Goal: Task Accomplishment & Management: Use online tool/utility

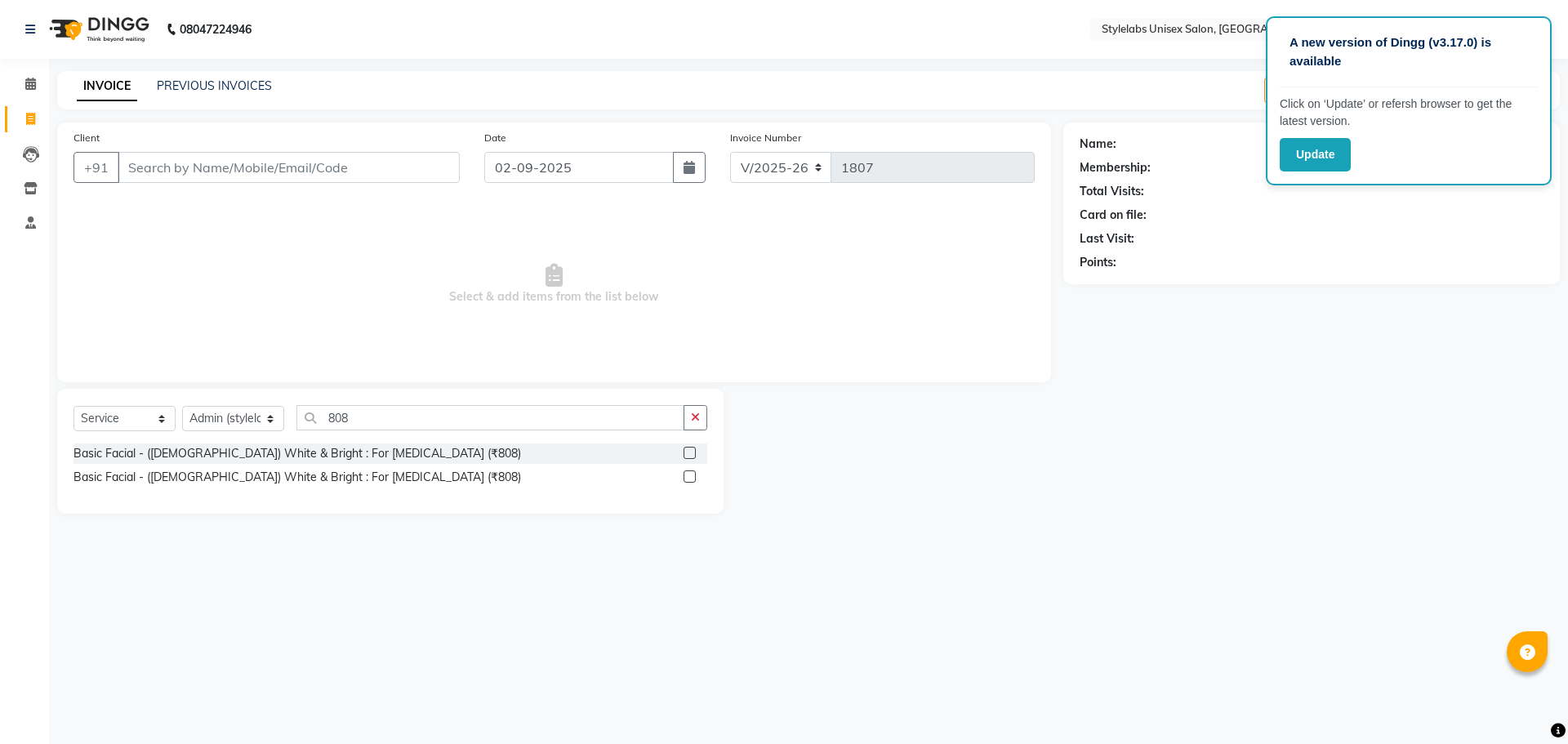
select select "6674"
select select "service"
select select "53638"
type input "8"
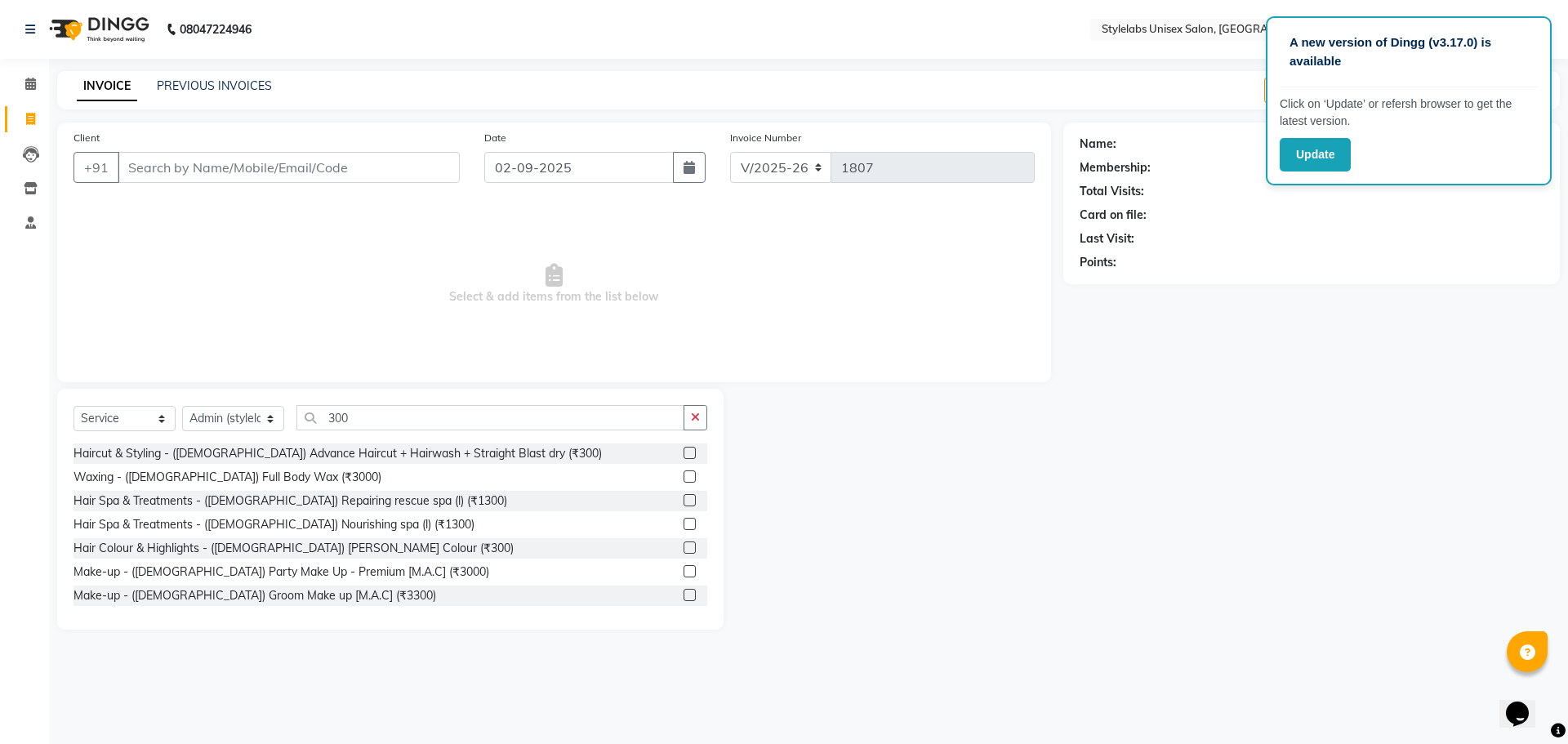
type input "300"
click at [267, 420] on select "Select Stylist Admin (stylelabs123) [PERSON_NAME] Manager Manager stylelabs [PE…" at bounding box center [233, 419] width 102 height 26
select select "58901"
click at [182, 406] on select "Select Stylist Admin (stylelabs123) Baioh Bittu Singh Manager Manager stylelabs…" at bounding box center [233, 419] width 102 height 26
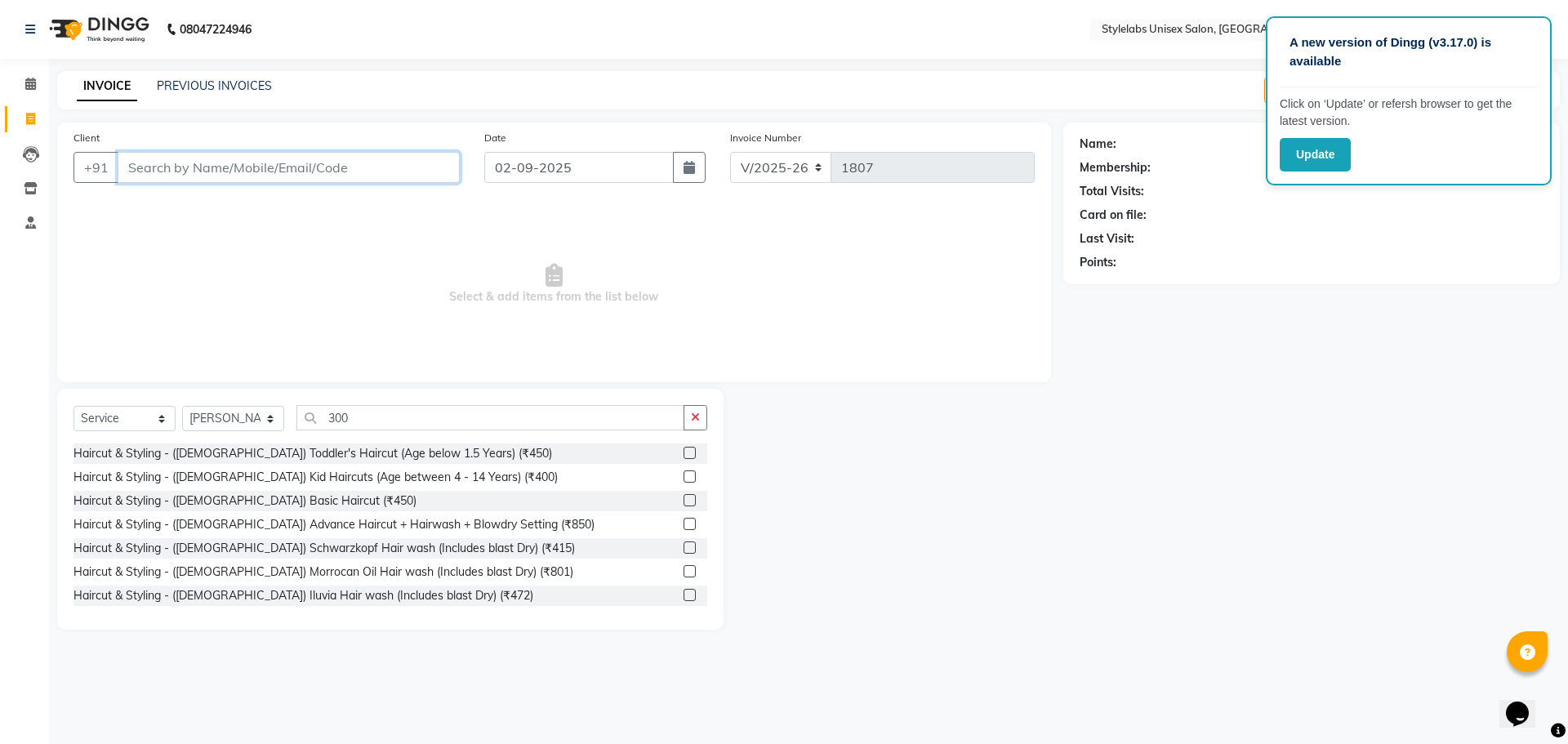
click at [381, 172] on input "Client" at bounding box center [289, 167] width 342 height 31
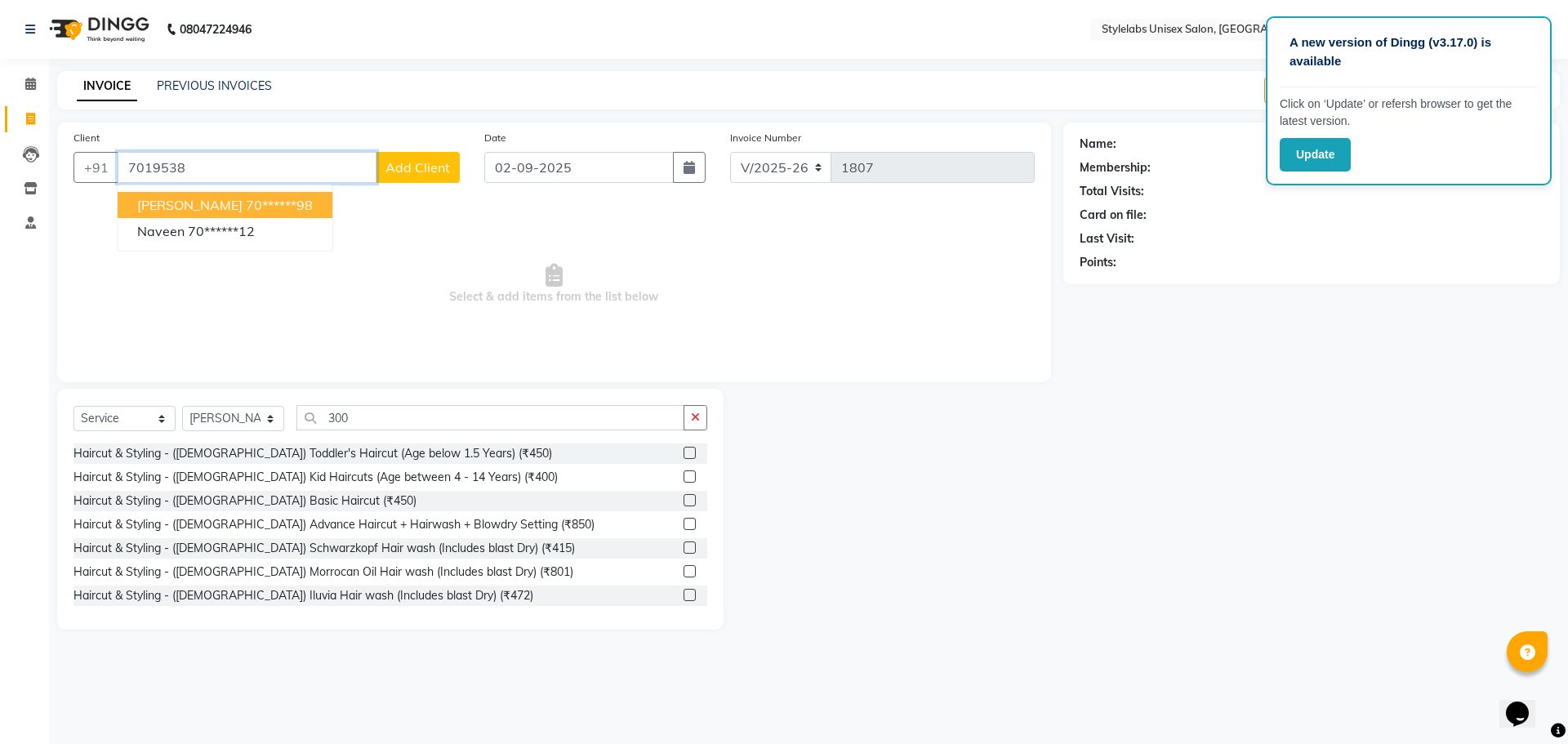
click at [245, 206] on ngb-highlight "70******98" at bounding box center [278, 205] width 67 height 17
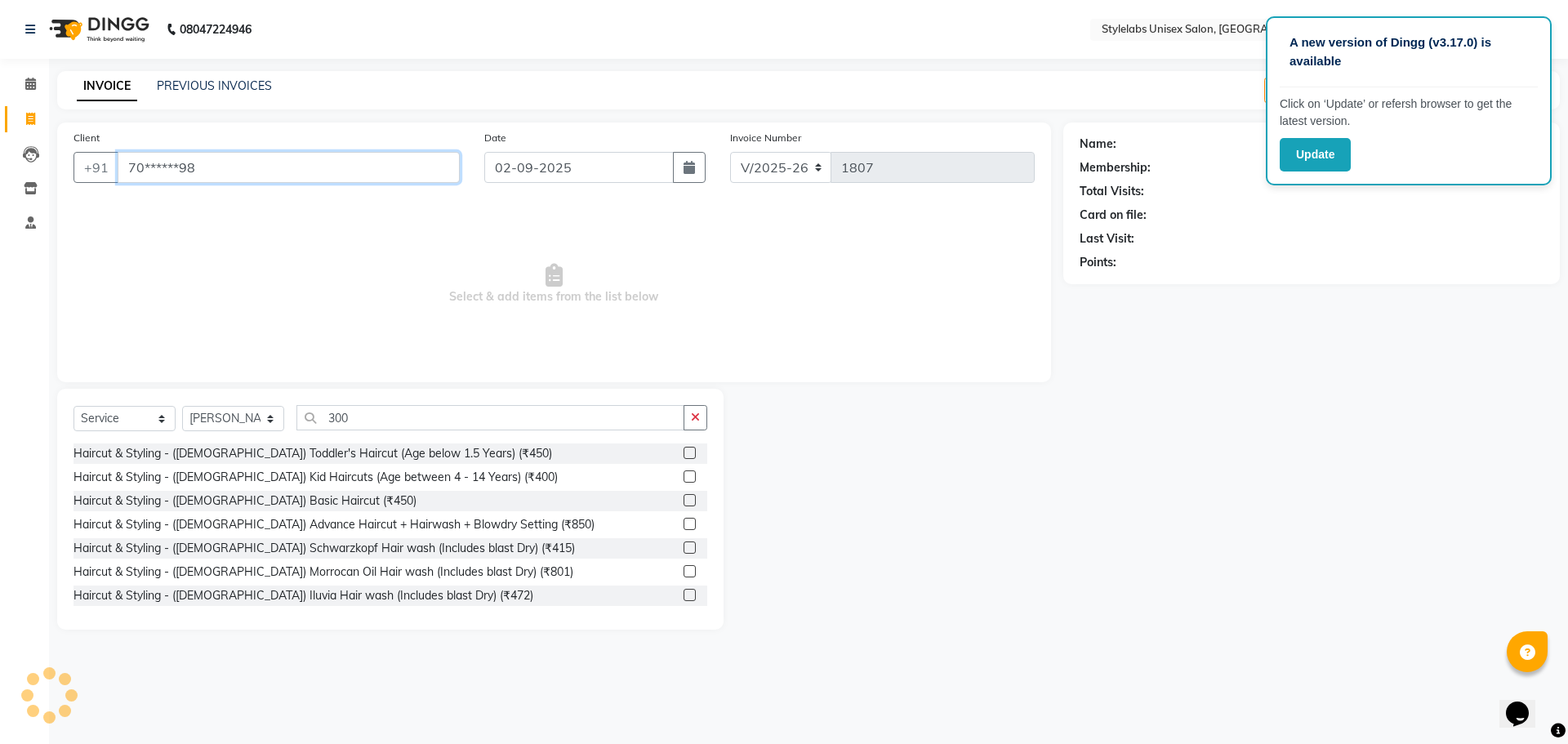
type input "70******98"
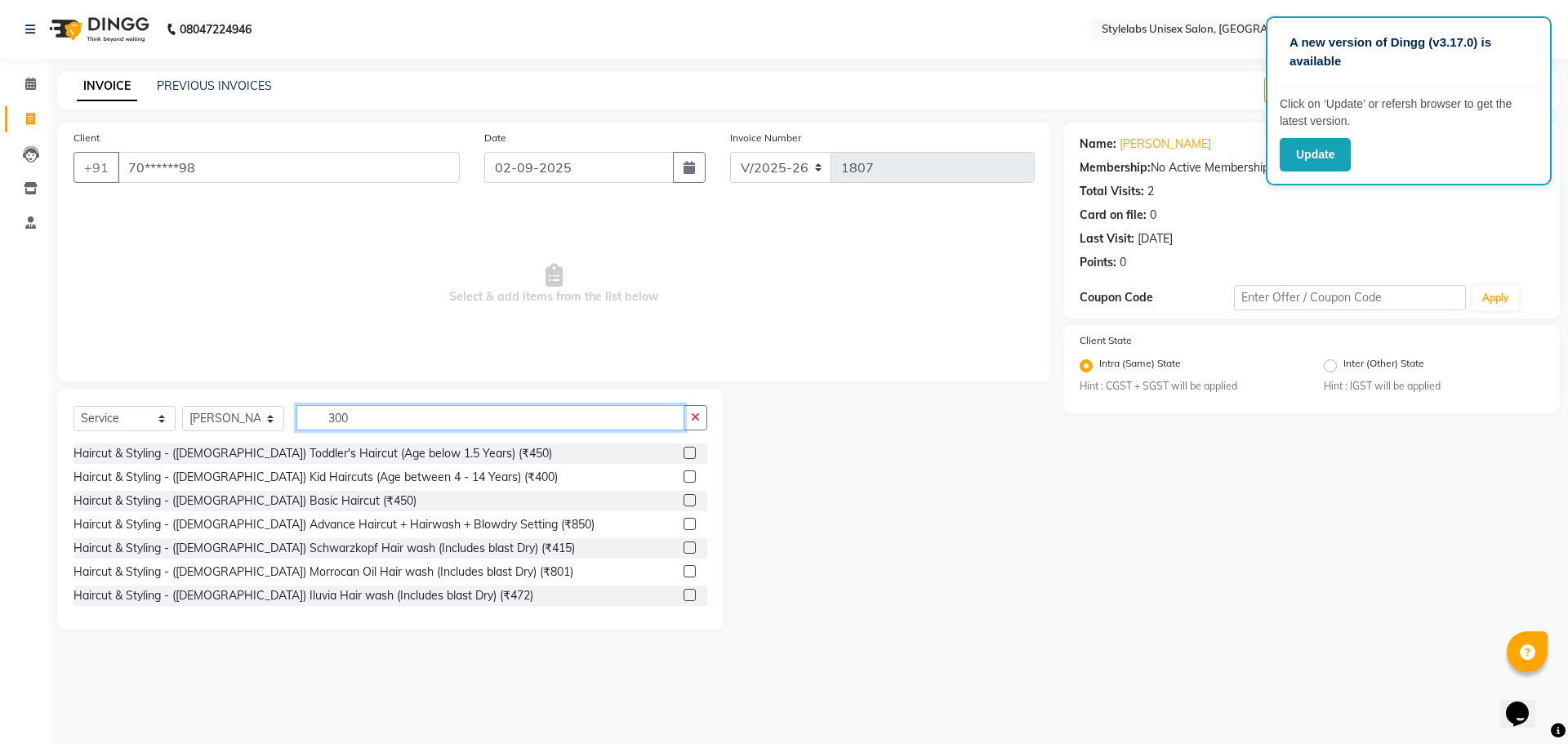
click at [374, 424] on input "300" at bounding box center [491, 418] width 388 height 26
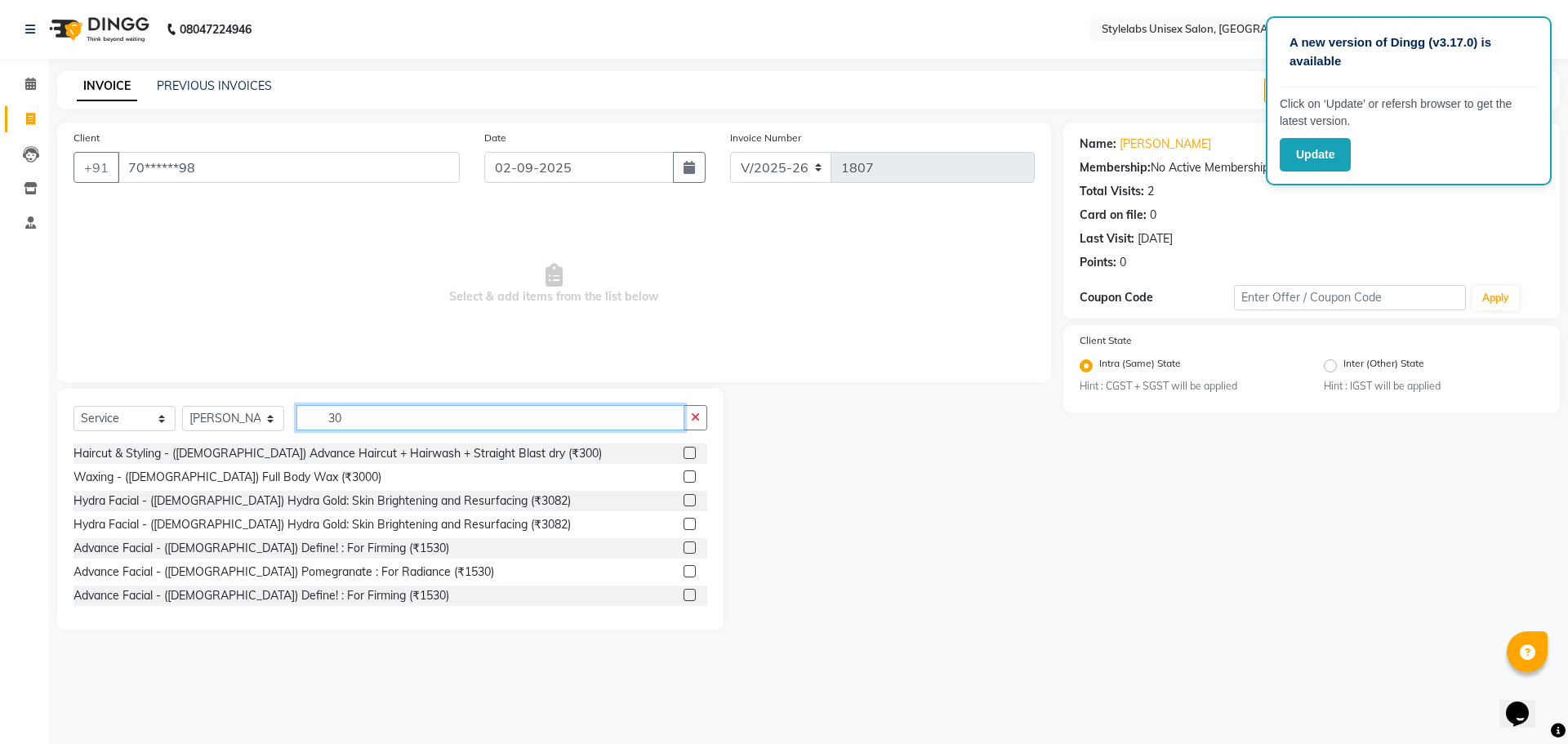
type input "3"
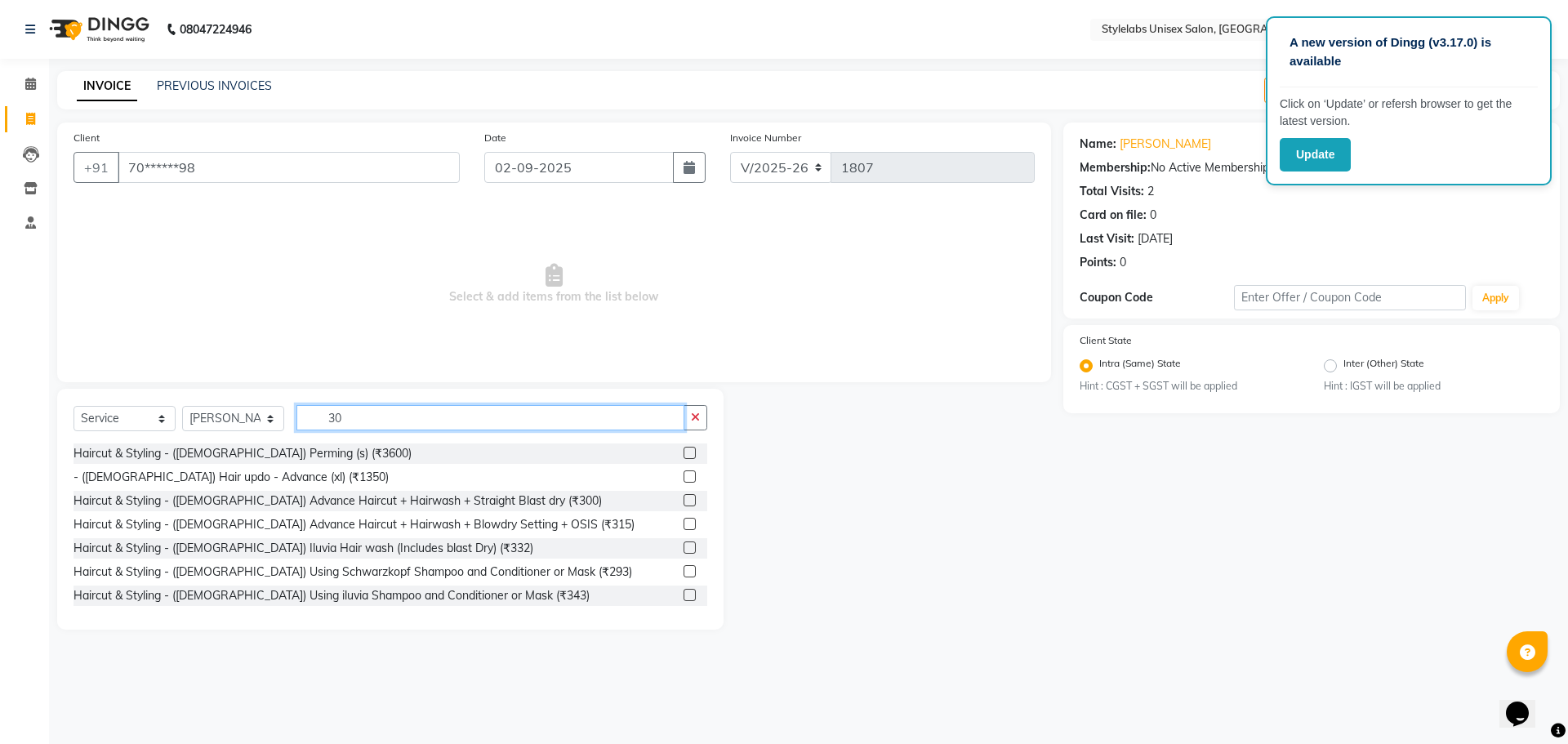
type input "300"
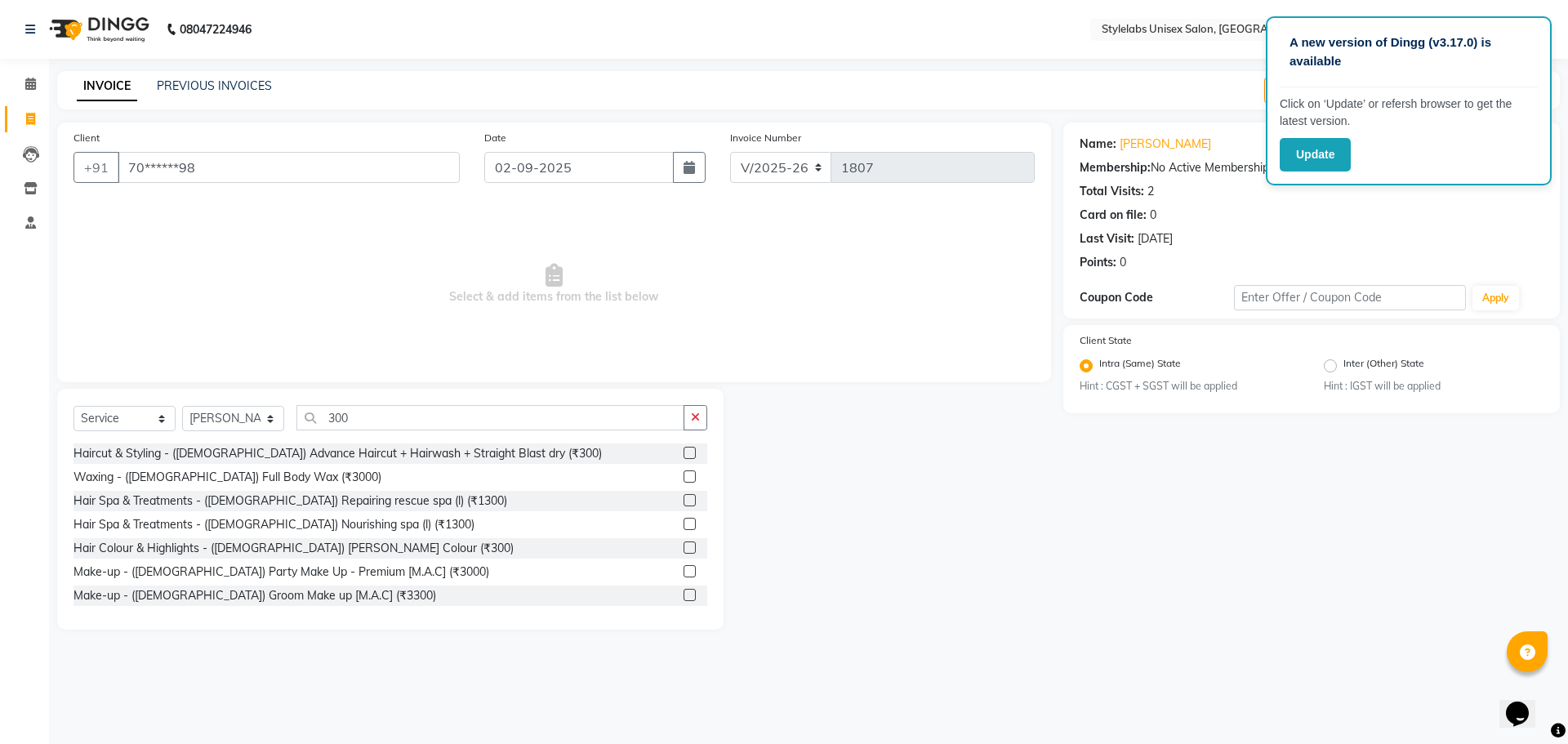
click at [684, 448] on label at bounding box center [689, 452] width 12 height 12
click at [684, 449] on input "checkbox" at bounding box center [689, 454] width 11 height 11
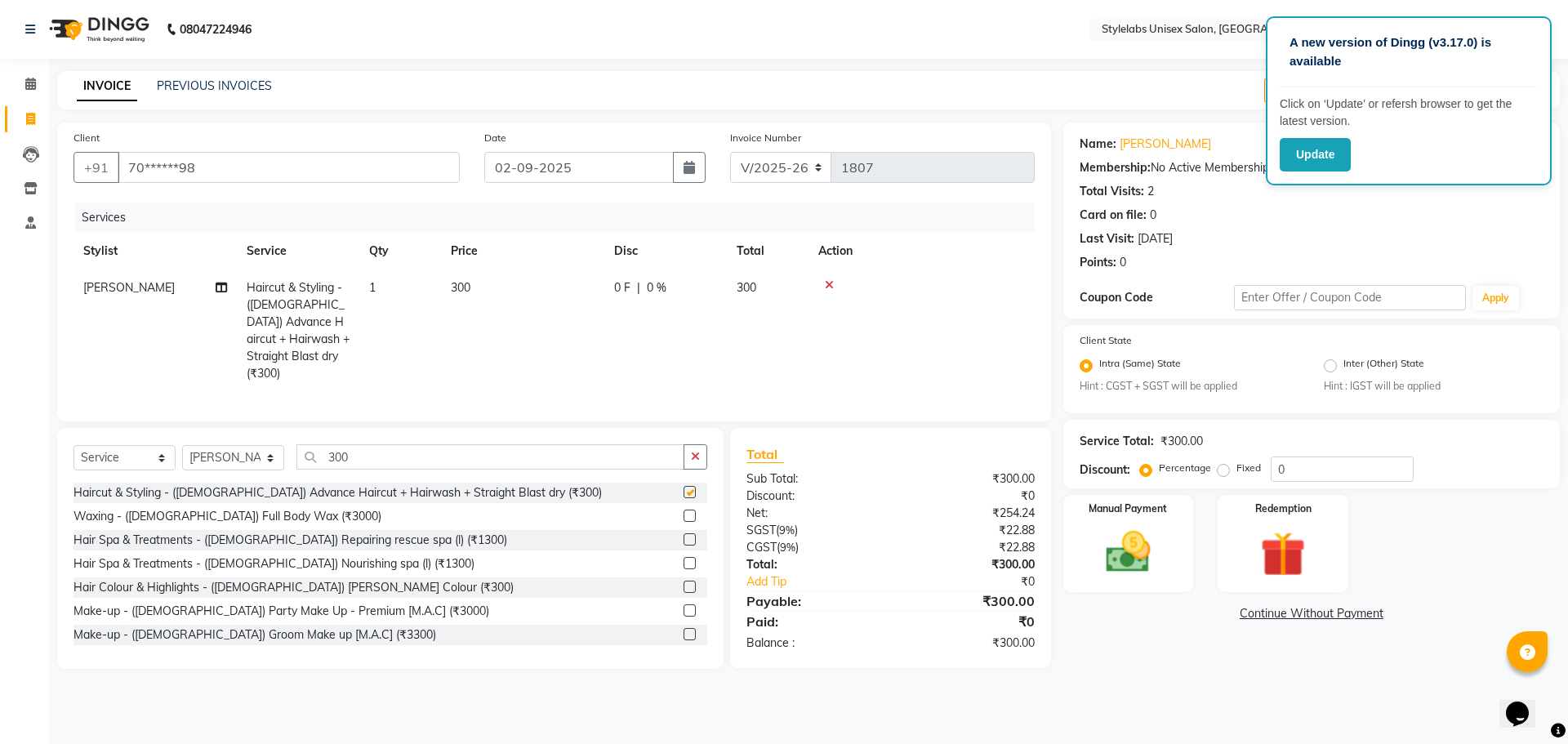
checkbox input "false"
click at [1145, 547] on img at bounding box center [1128, 553] width 76 height 54
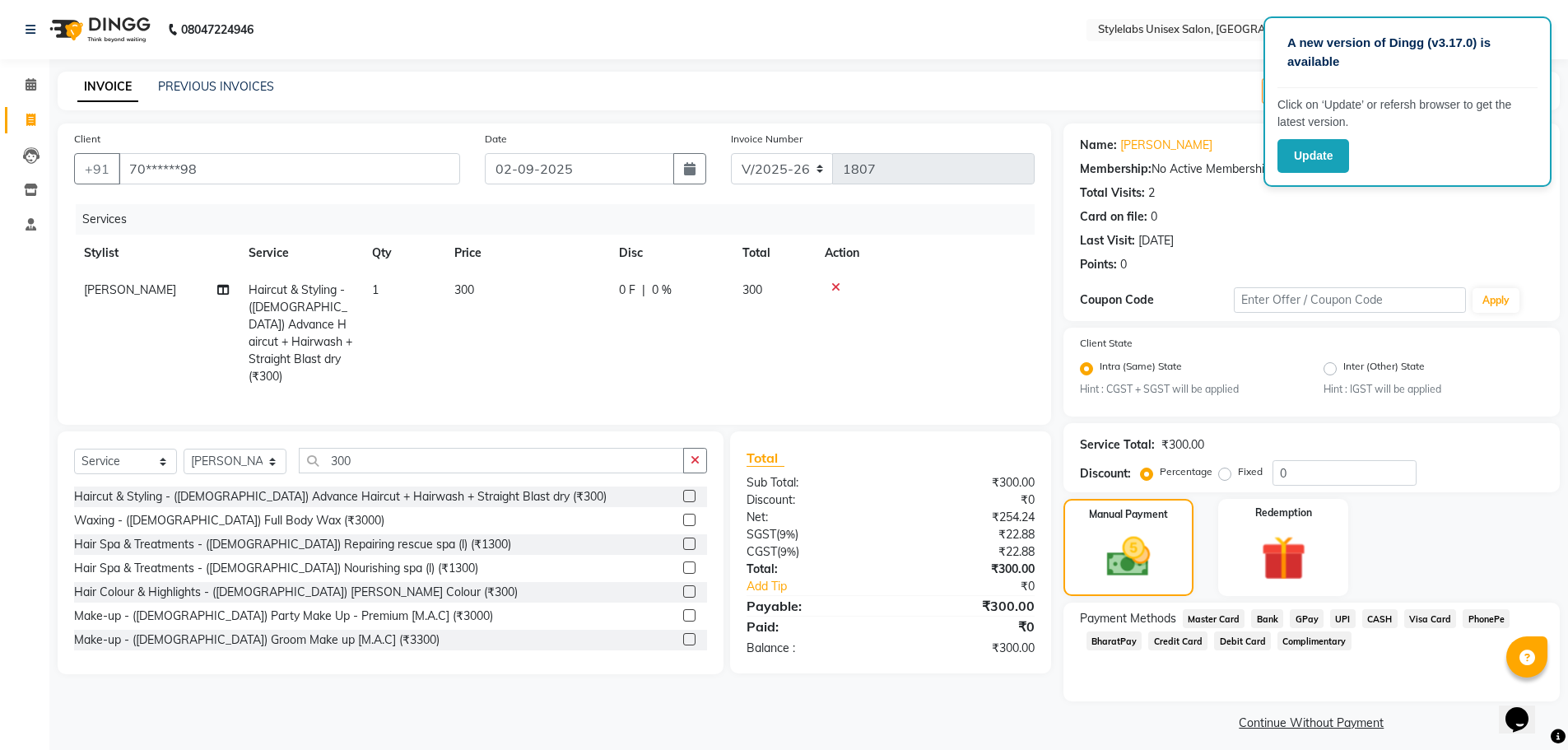
click at [1342, 623] on span "UPI" at bounding box center [1344, 618] width 26 height 19
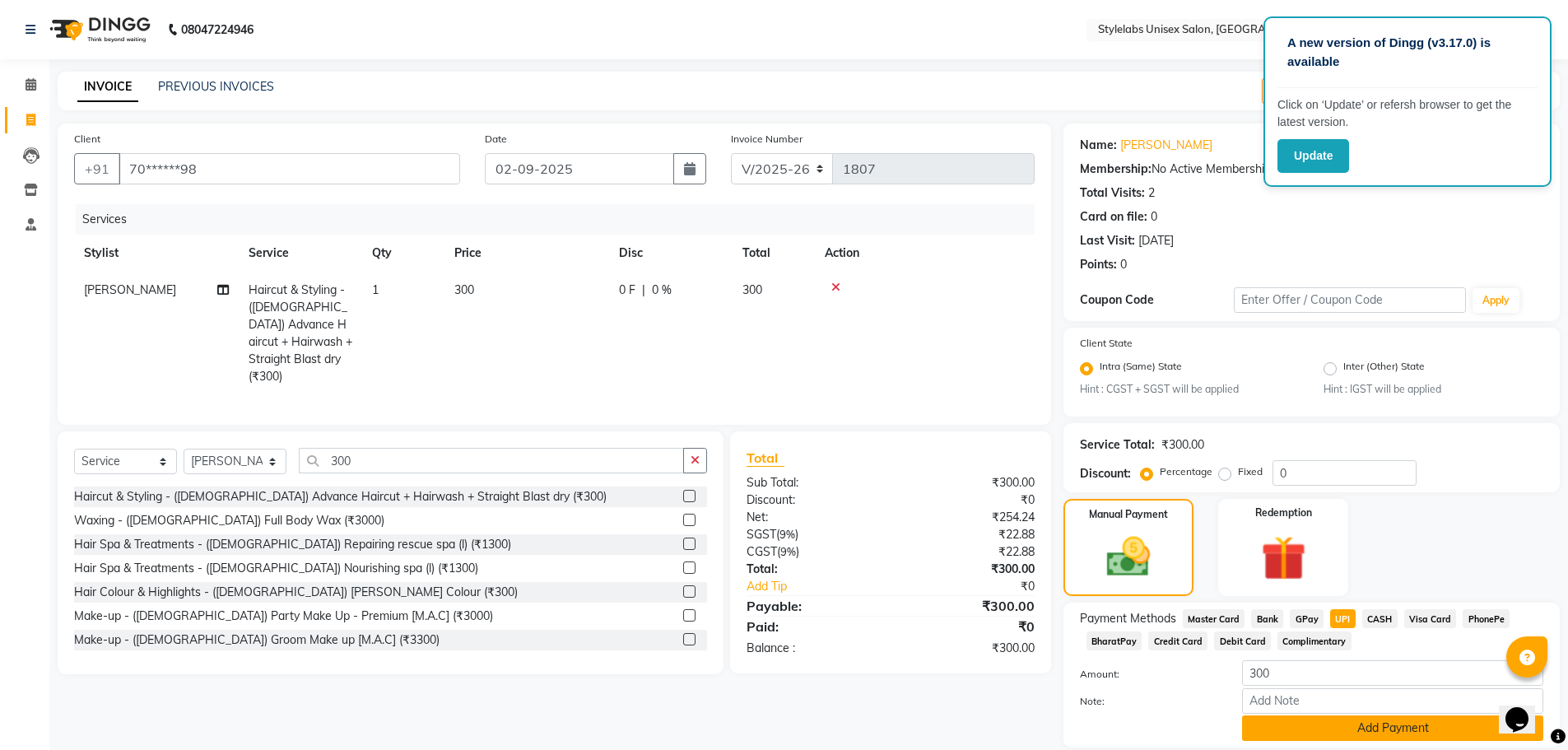
click at [1364, 739] on button "Add Payment" at bounding box center [1393, 729] width 301 height 26
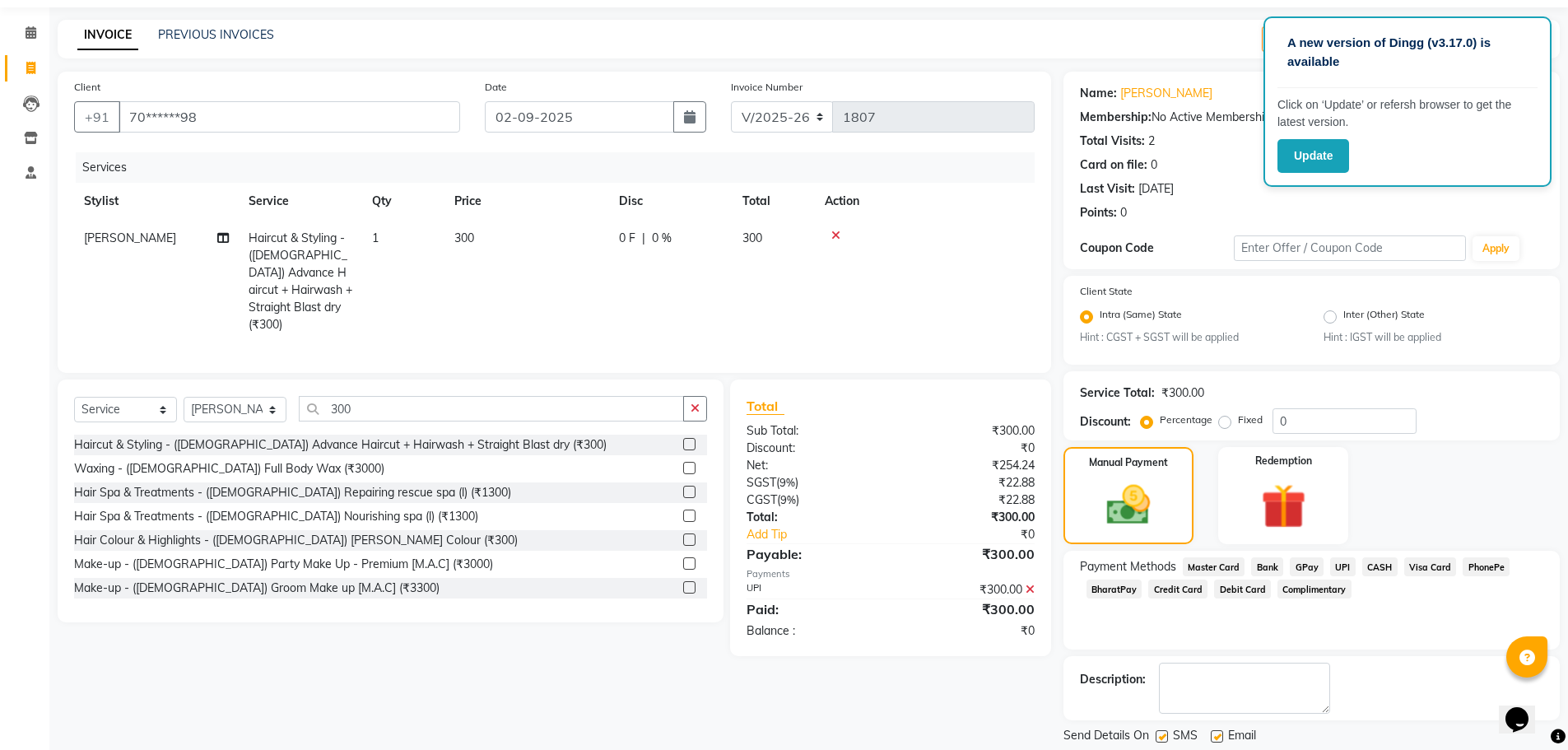
scroll to position [103, 0]
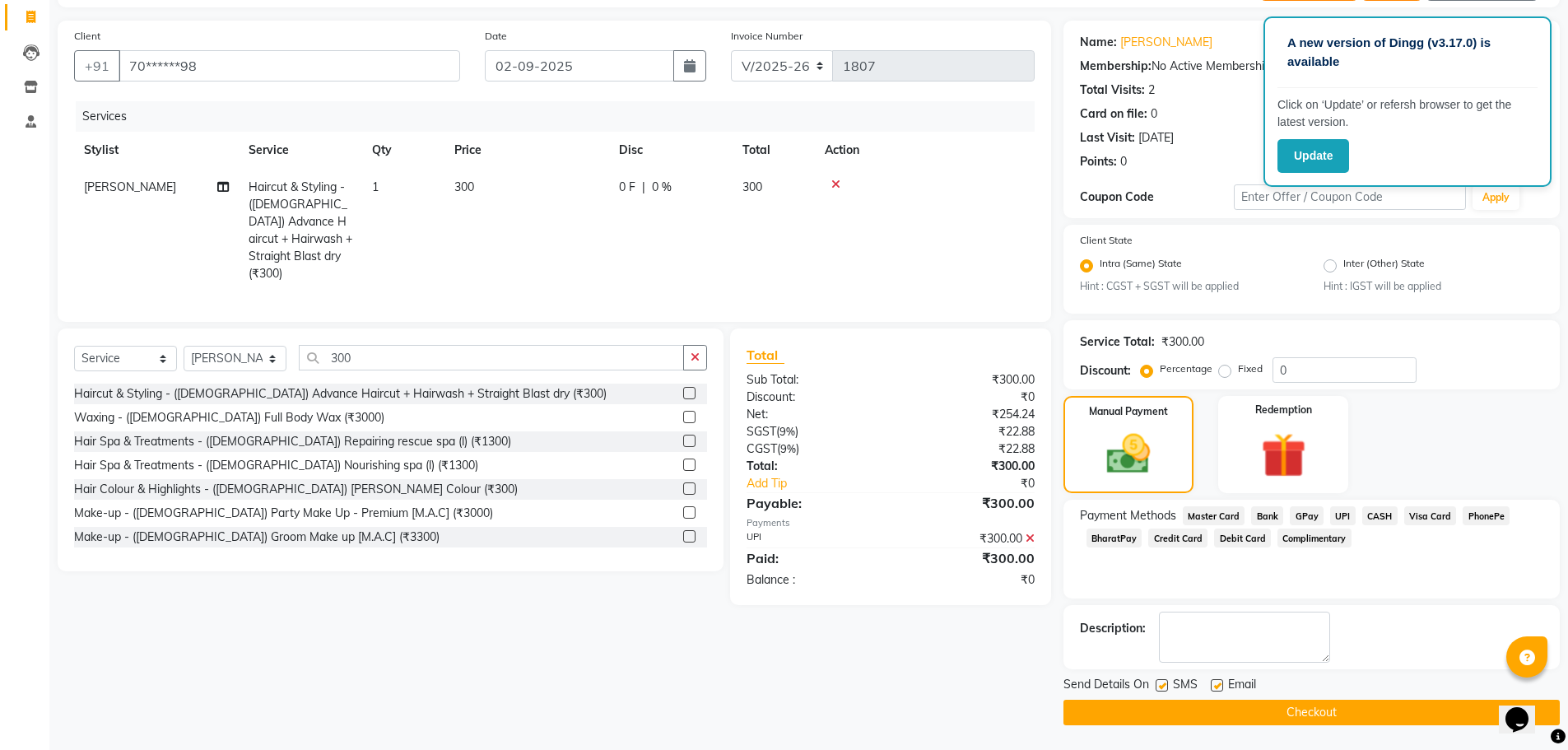
click at [1359, 714] on button "Checkout" at bounding box center [1312, 713] width 497 height 26
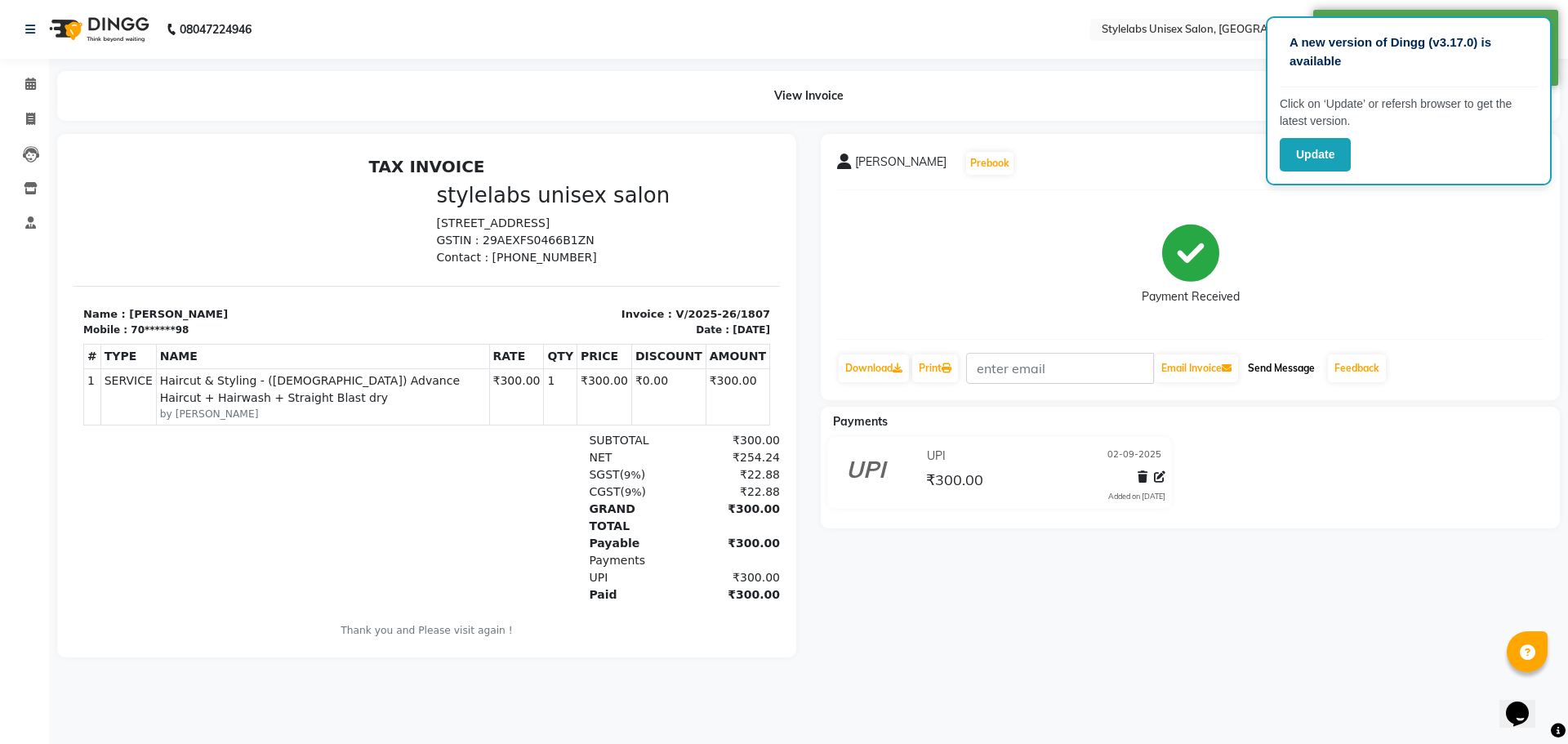
click at [1290, 355] on button "Send Message" at bounding box center [1280, 369] width 80 height 28
select select "6674"
select select "service"
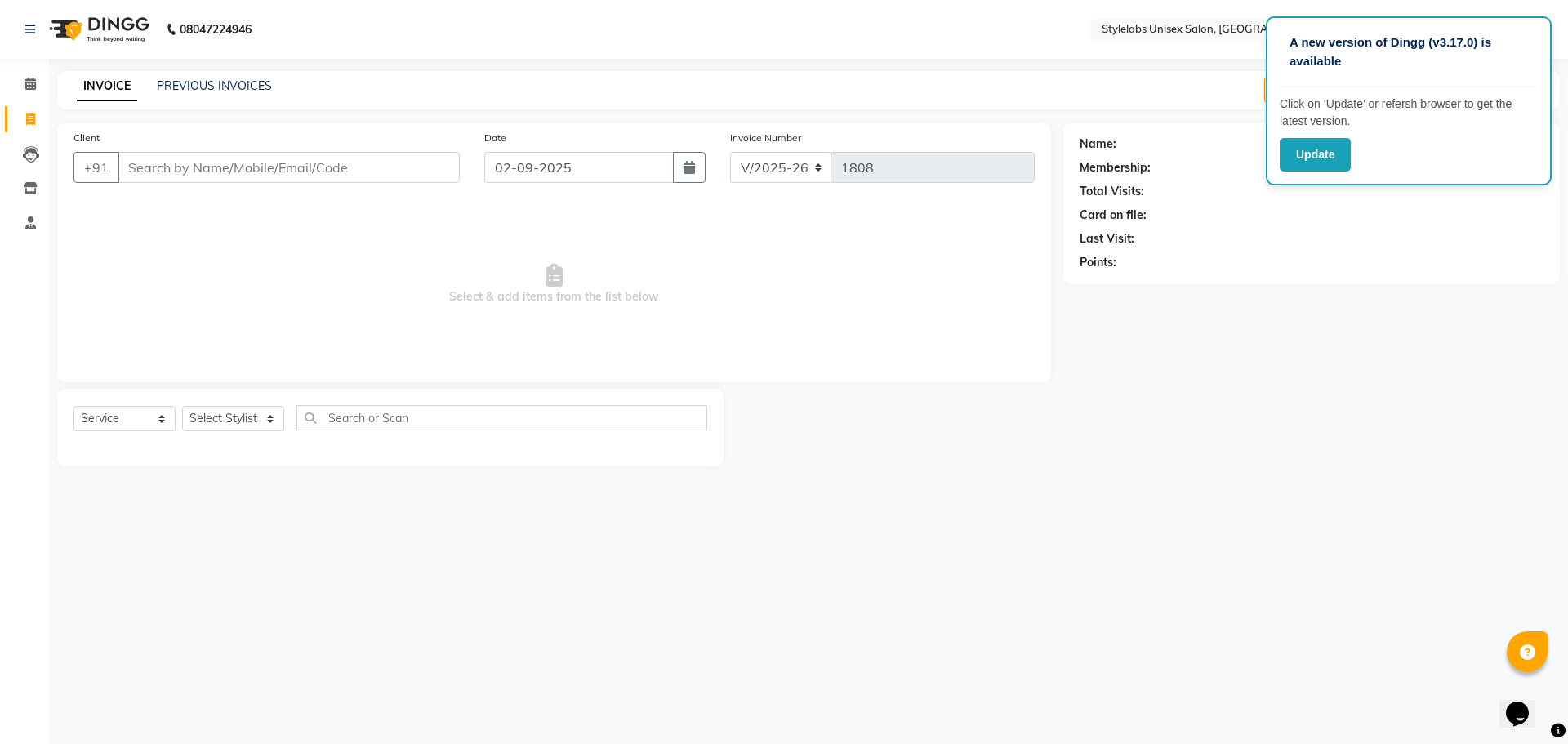
click at [211, 77] on div "PREVIOUS INVOICES" at bounding box center [214, 86] width 115 height 17
click at [213, 79] on div "INVOICE PREVIOUS INVOICES Create New Save Open Invoices" at bounding box center [808, 90] width 1503 height 39
click at [212, 80] on link "PREVIOUS INVOICES" at bounding box center [214, 86] width 115 height 15
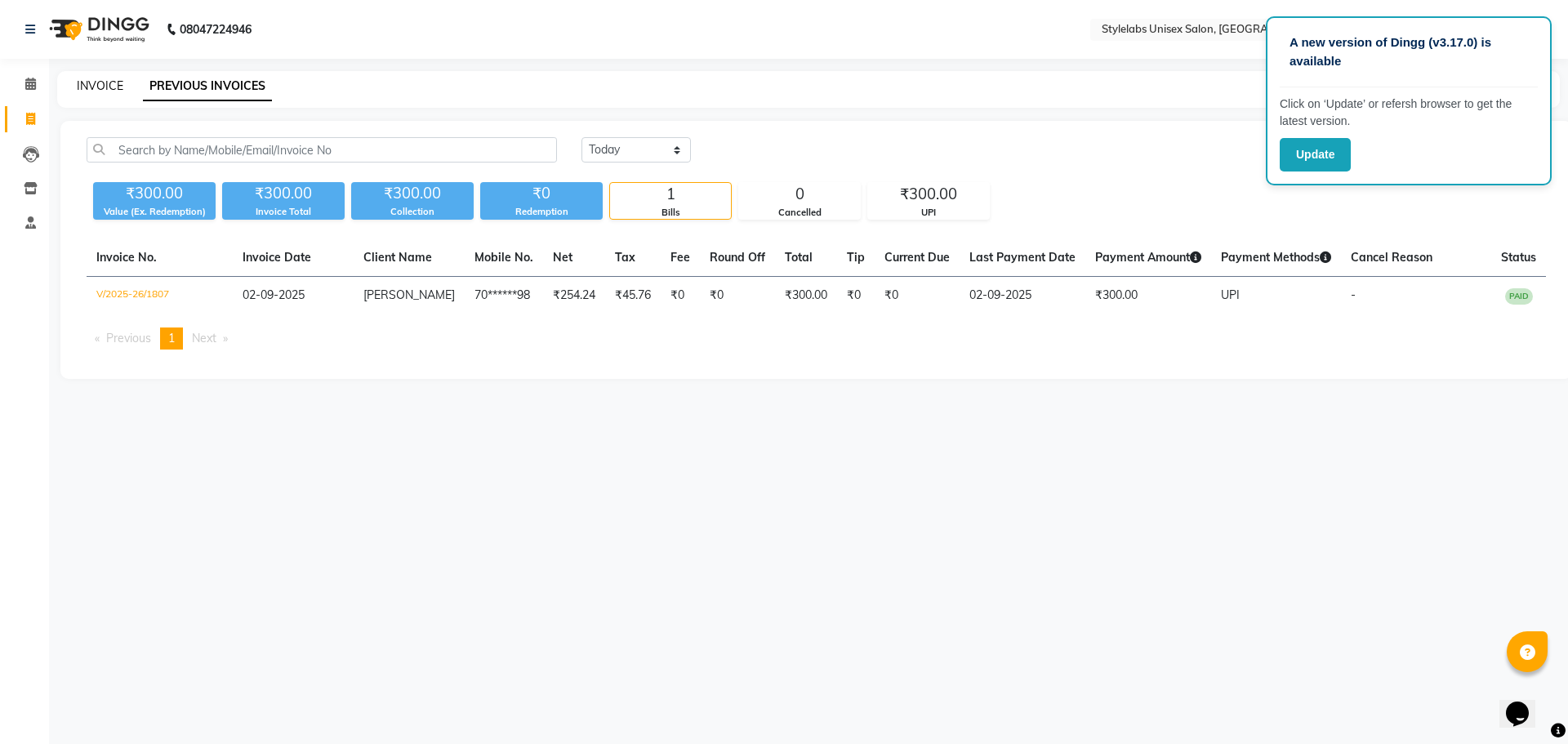
click at [101, 92] on div "INVOICE" at bounding box center [100, 86] width 47 height 17
click at [101, 85] on link "INVOICE" at bounding box center [100, 86] width 47 height 15
select select "service"
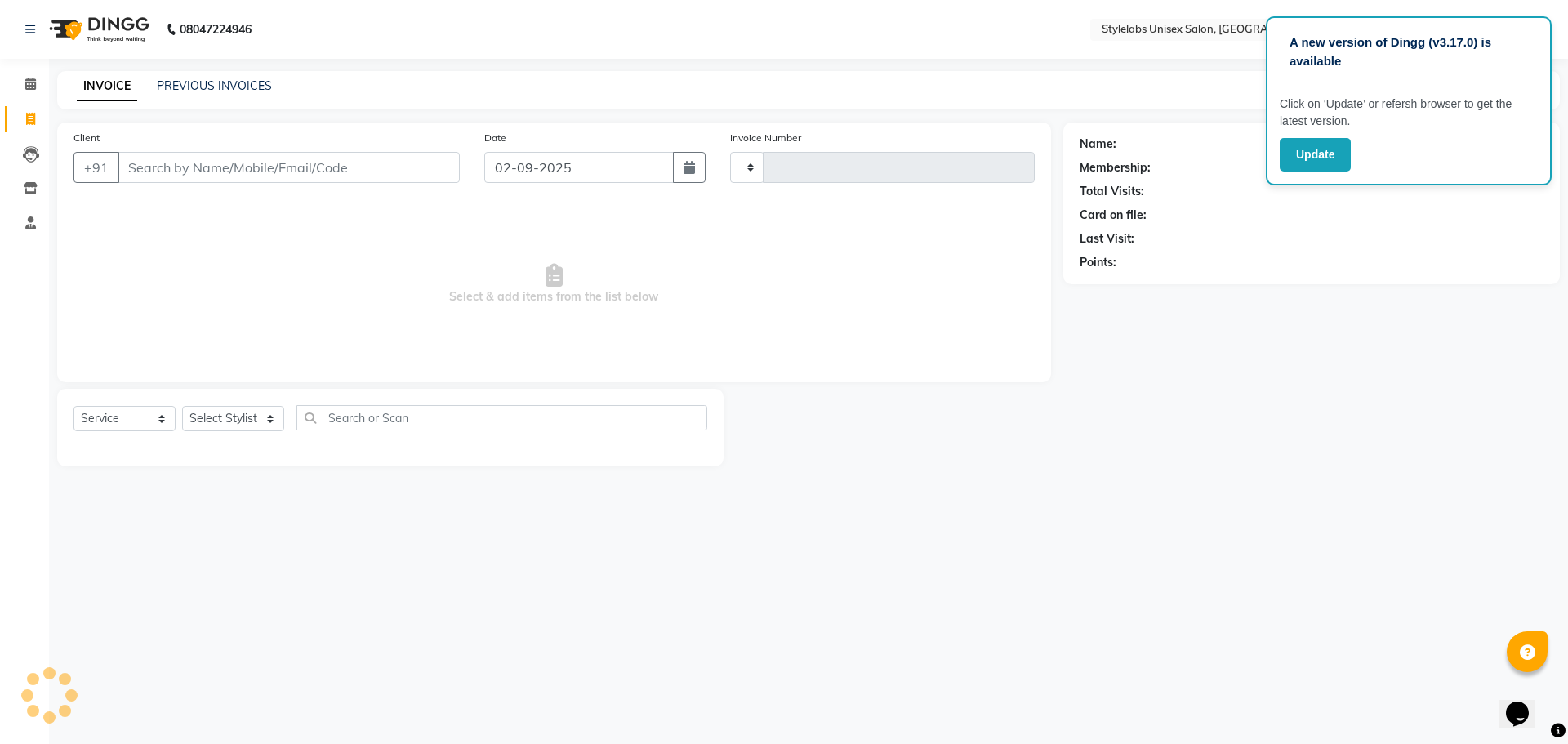
type input "1808"
select select "6674"
click at [1316, 156] on button "Update" at bounding box center [1314, 155] width 71 height 33
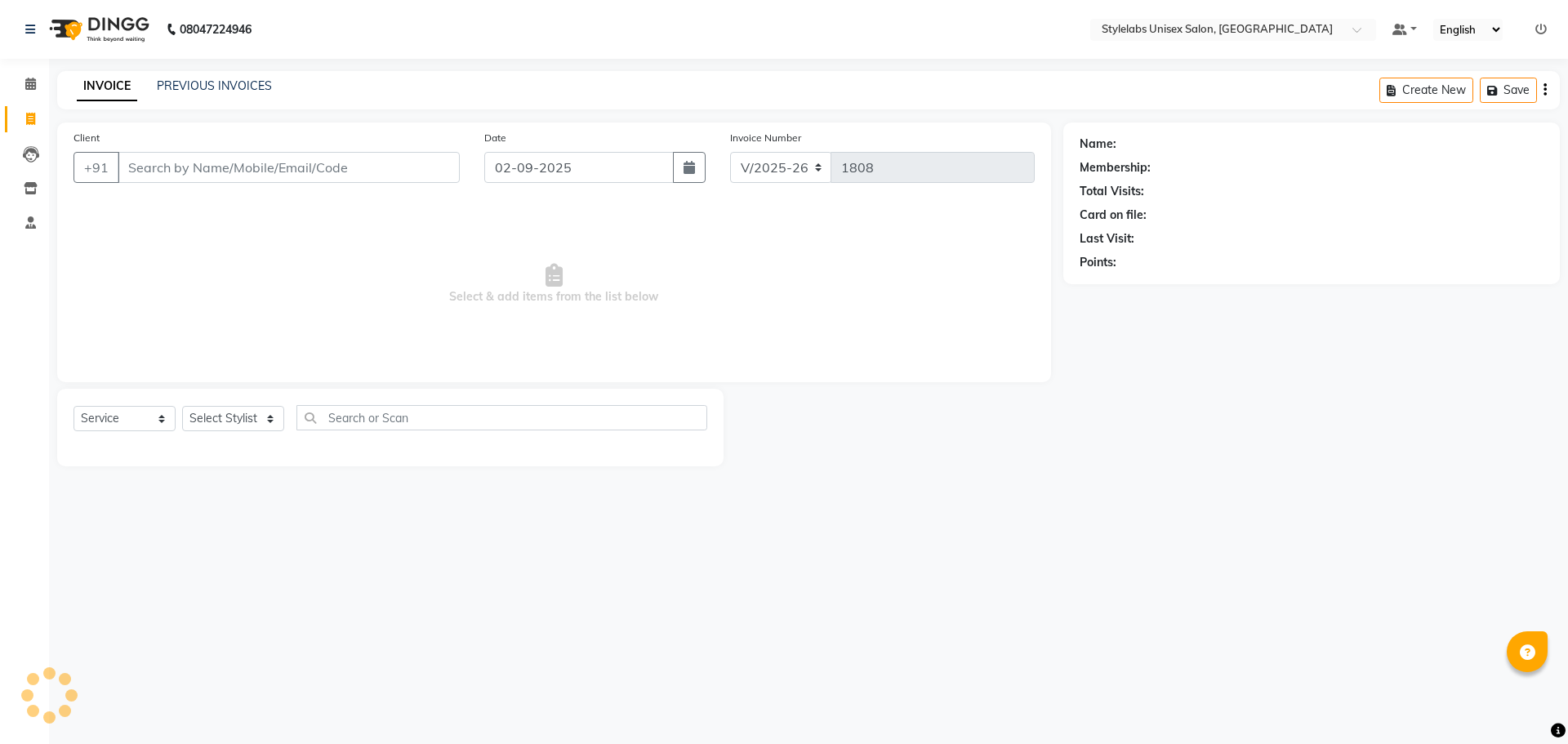
select select "6674"
select select "service"
